Goal: Use online tool/utility

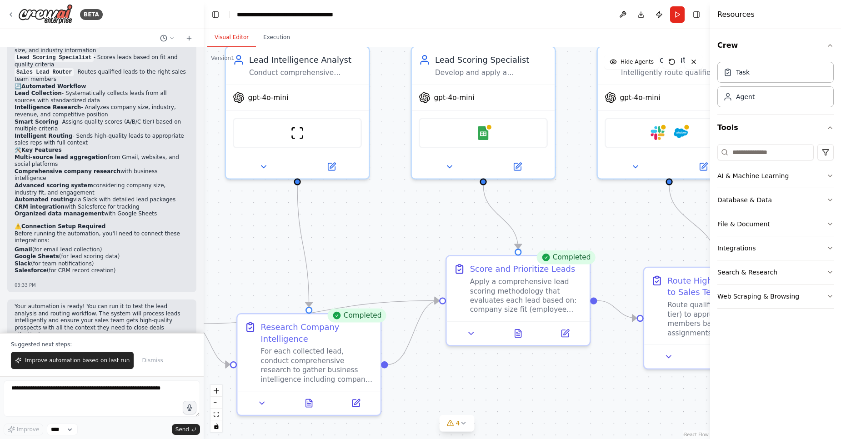
drag, startPoint x: 0, startPoint y: 0, endPoint x: 231, endPoint y: 272, distance: 357.3
click at [231, 272] on div ".deletable-edge-delete-btn { width: 20px; height: 20px; border: 0px solid #ffff…" at bounding box center [457, 243] width 506 height 392
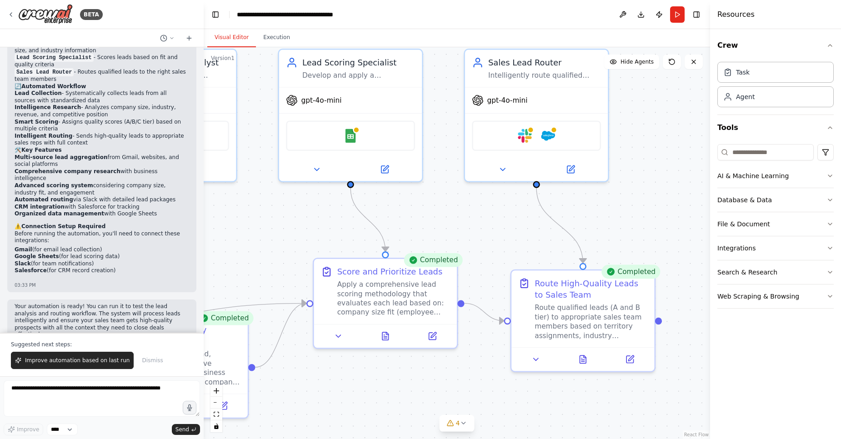
drag, startPoint x: 470, startPoint y: 222, endPoint x: 338, endPoint y: 229, distance: 132.4
click at [338, 229] on div ".deletable-edge-delete-btn { width: 20px; height: 20px; border: 0px solid #ffff…" at bounding box center [457, 243] width 506 height 392
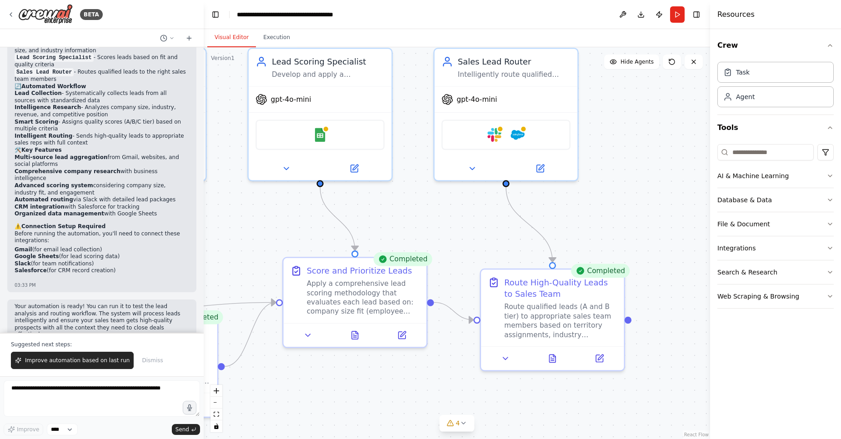
drag, startPoint x: 471, startPoint y: 228, endPoint x: 418, endPoint y: 226, distance: 52.8
click at [418, 226] on div ".deletable-edge-delete-btn { width: 20px; height: 20px; border: 0px solid #ffff…" at bounding box center [457, 243] width 506 height 392
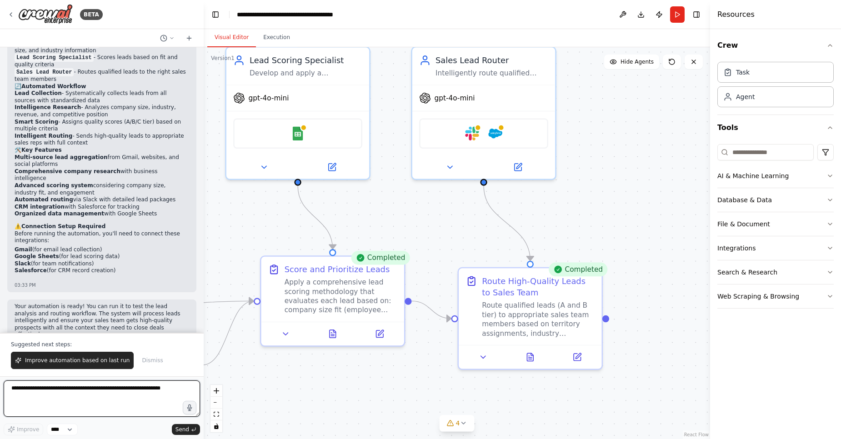
click at [76, 396] on textarea at bounding box center [102, 398] width 196 height 36
type textarea "**"
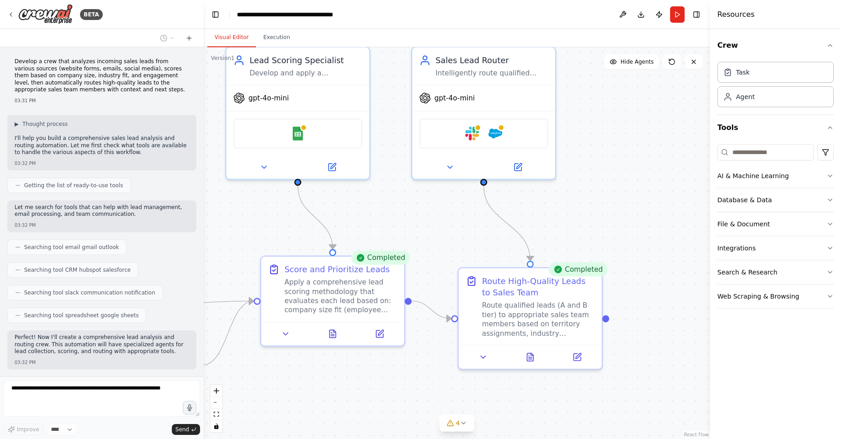
scroll to position [787, 0]
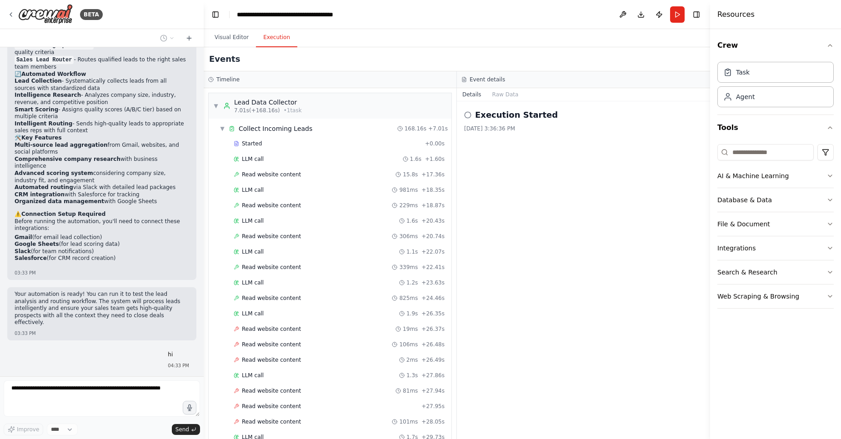
click at [271, 43] on button "Execution" at bounding box center [276, 37] width 41 height 19
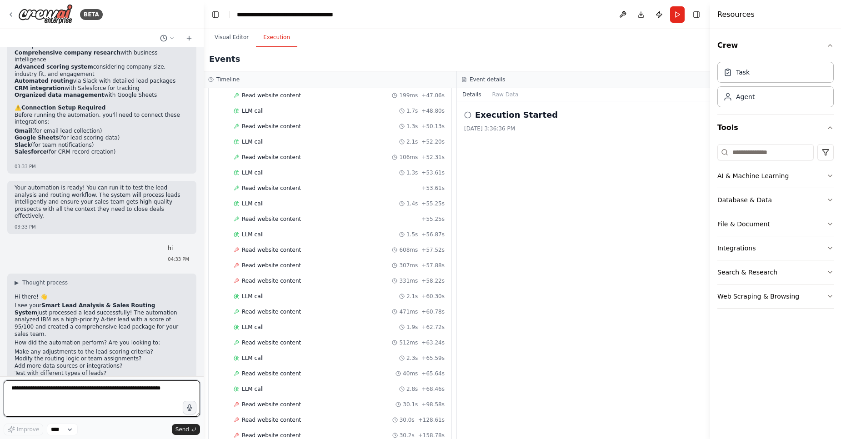
scroll to position [796, 0]
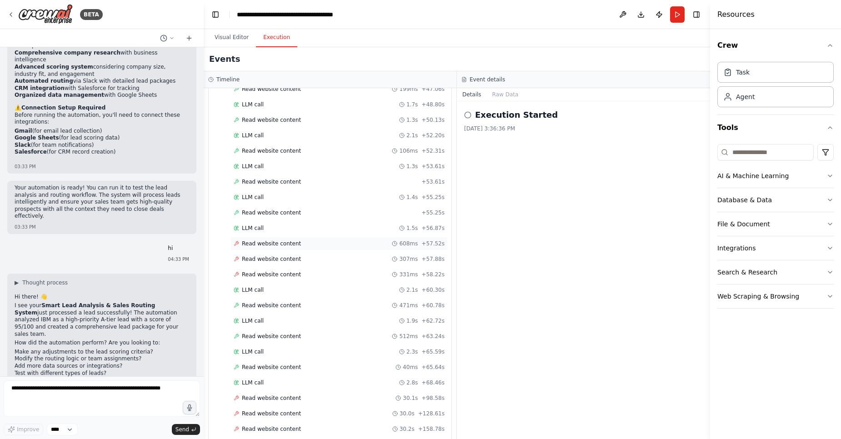
click at [266, 240] on span "Read website content" at bounding box center [271, 243] width 59 height 7
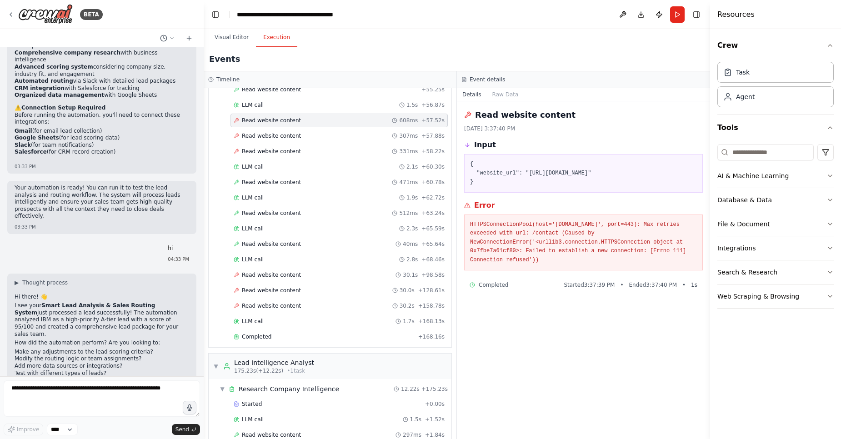
scroll to position [1210, 0]
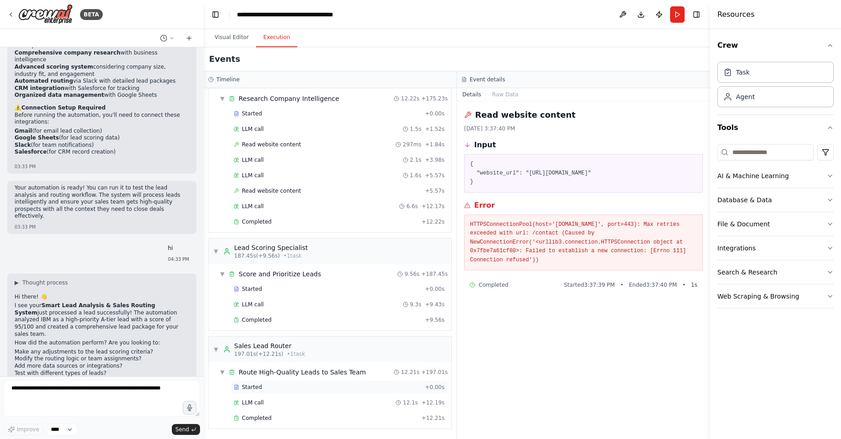
click at [261, 389] on div "Started" at bounding box center [328, 387] width 188 height 7
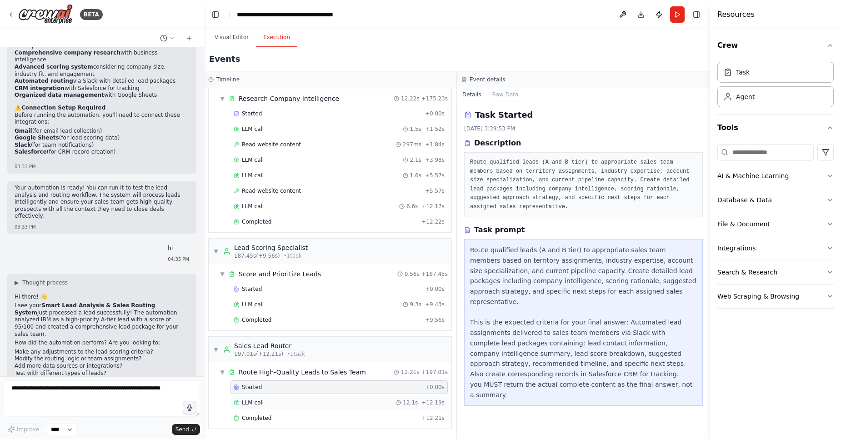
click at [260, 402] on span "LLM call" at bounding box center [253, 402] width 22 height 7
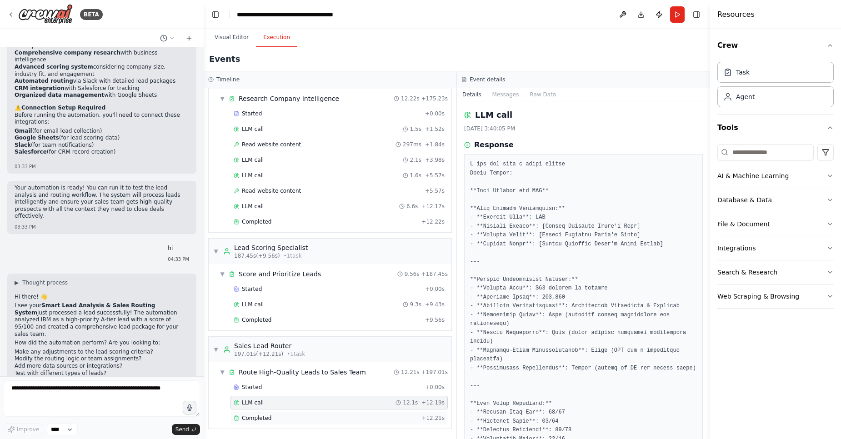
click at [261, 424] on div "Completed + 12.21s" at bounding box center [338, 418] width 217 height 14
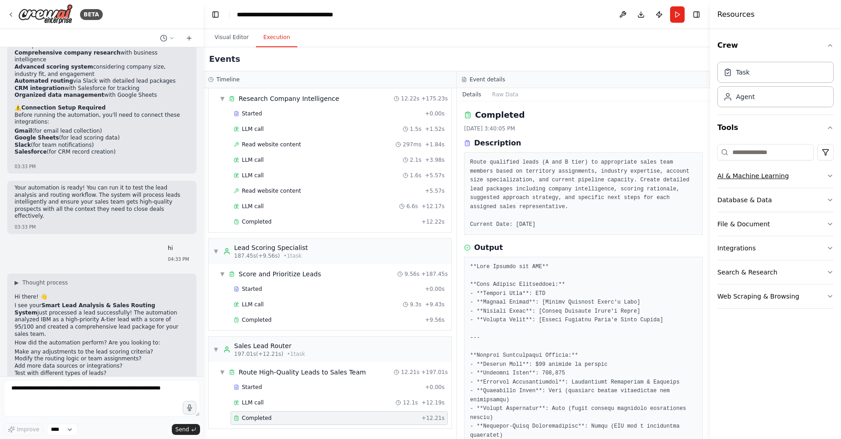
click at [823, 176] on button "AI & Machine Learning" at bounding box center [775, 176] width 116 height 24
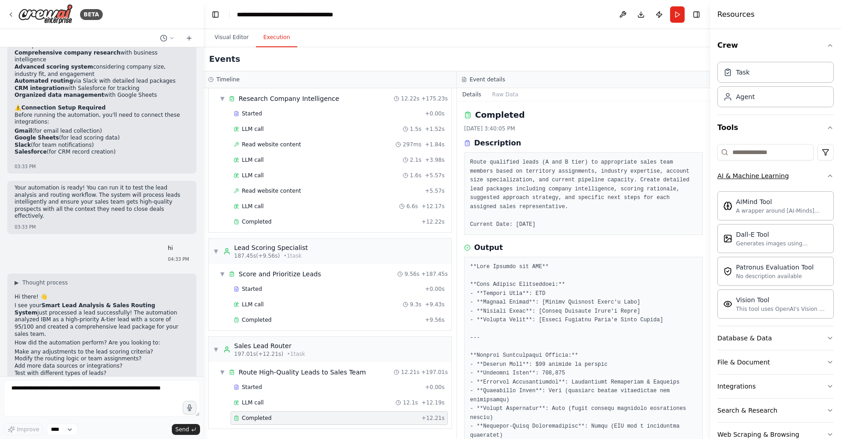
click at [826, 176] on icon "button" at bounding box center [829, 175] width 7 height 7
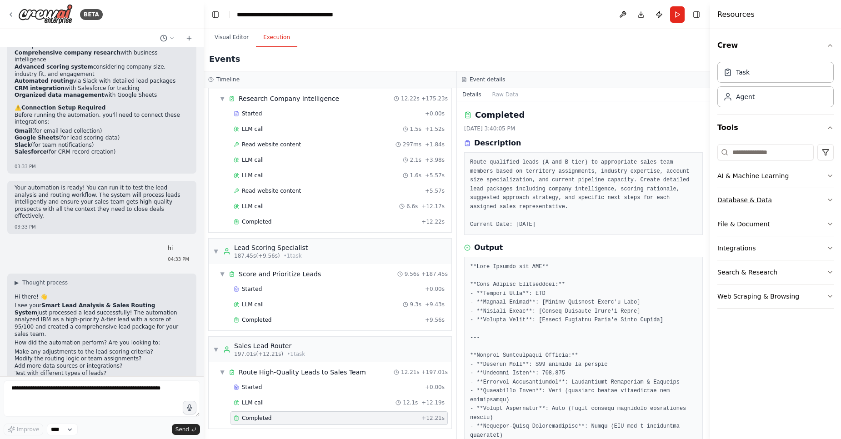
click at [818, 191] on button "Database & Data" at bounding box center [775, 200] width 116 height 24
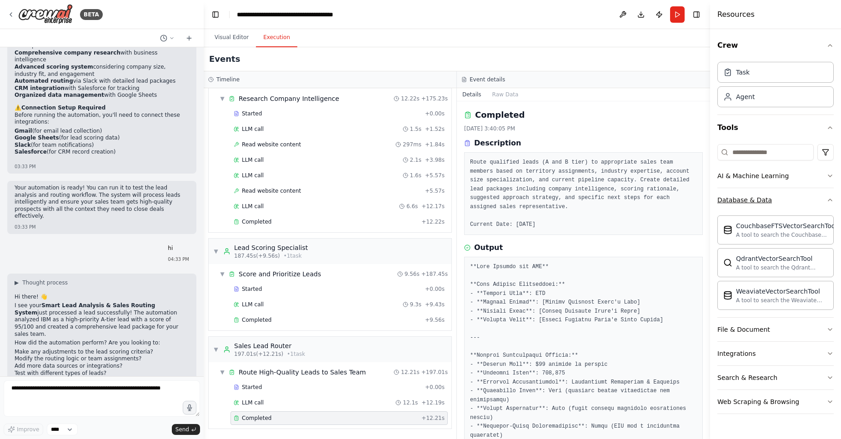
click at [818, 191] on button "Database & Data" at bounding box center [775, 200] width 116 height 24
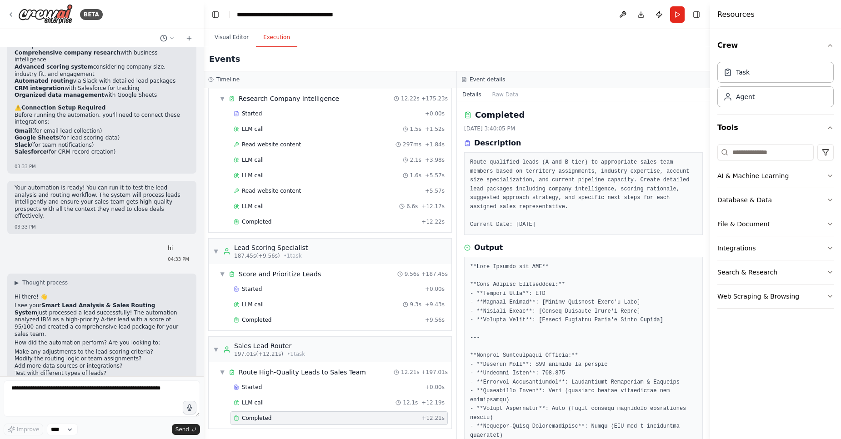
click at [805, 215] on button "File & Document" at bounding box center [775, 224] width 116 height 24
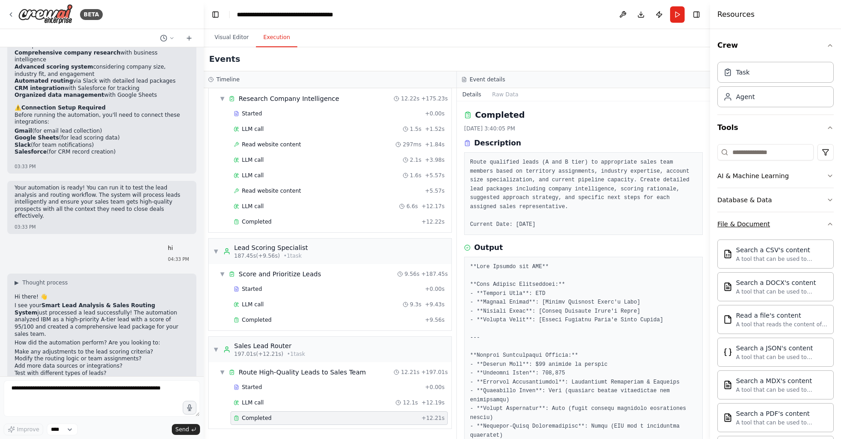
click at [805, 215] on button "File & Document" at bounding box center [775, 224] width 116 height 24
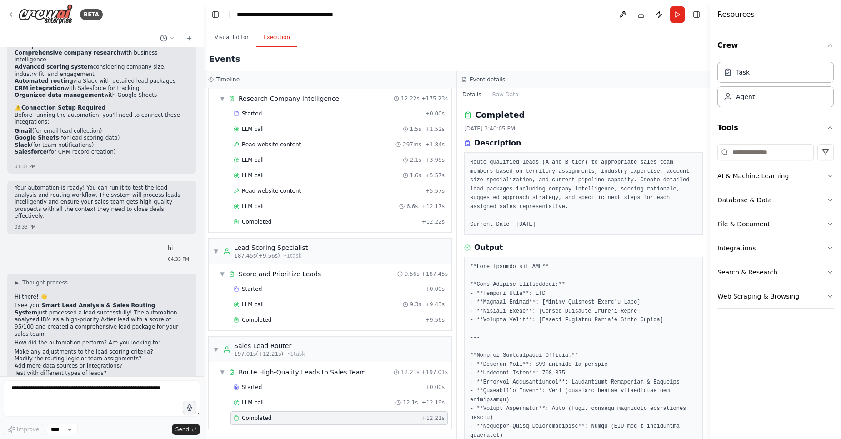
click at [793, 244] on button "Integrations" at bounding box center [775, 248] width 116 height 24
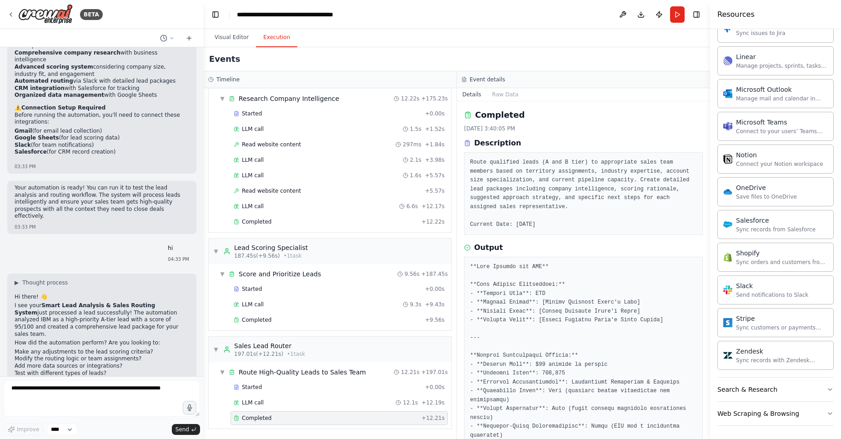
scroll to position [579, 0]
click at [776, 384] on button "Search & Research" at bounding box center [775, 388] width 116 height 24
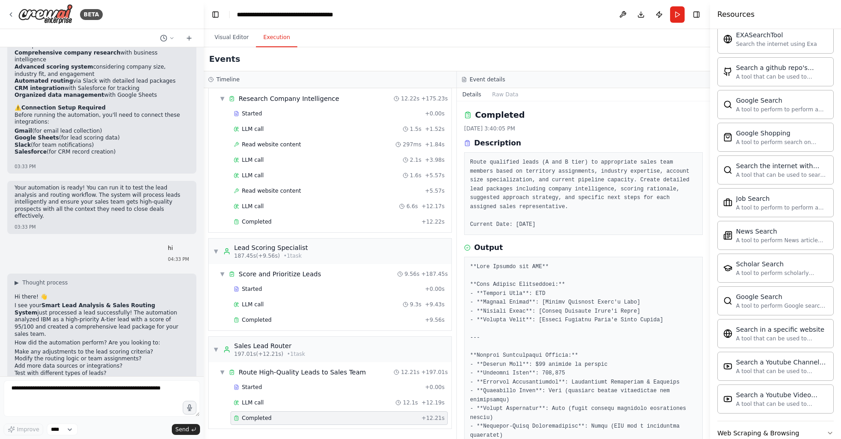
scroll to position [1044, 0]
